Goal: Navigation & Orientation: Find specific page/section

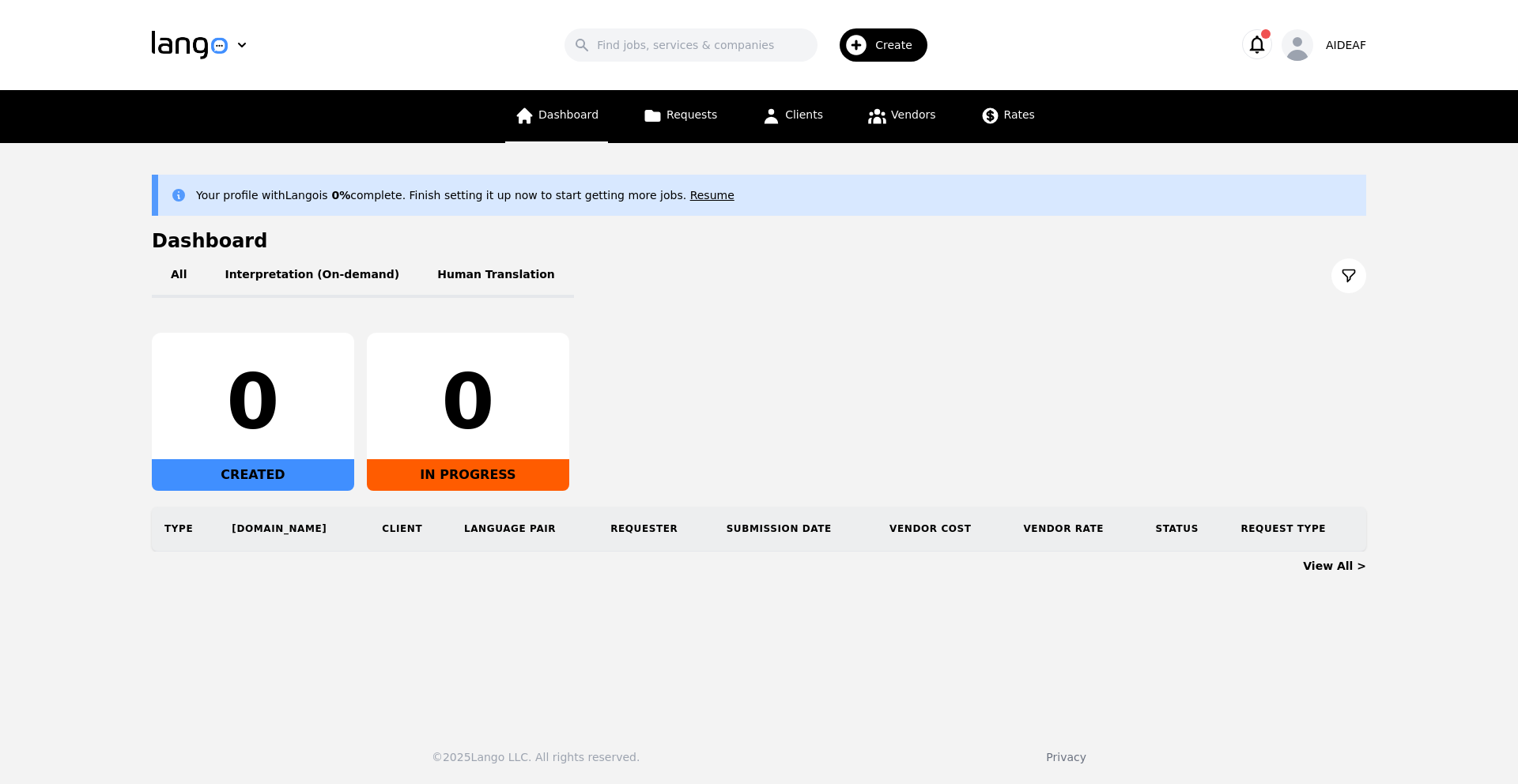
click at [585, 120] on span "Dashboard" at bounding box center [568, 114] width 60 height 12
